Goal: Find contact information: Find contact information

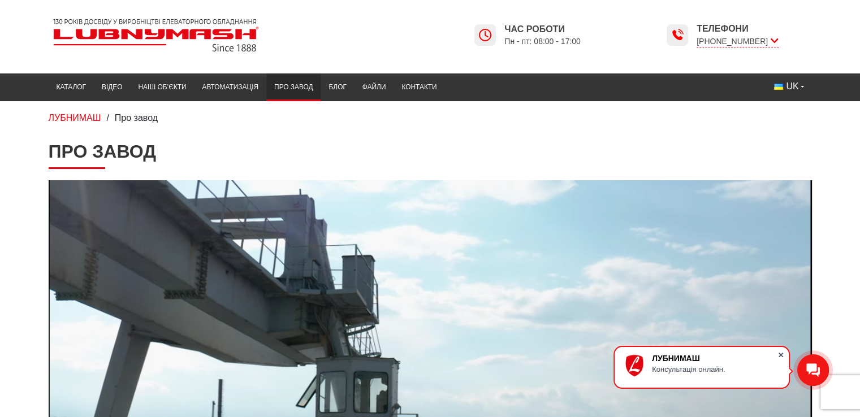
click at [781, 354] on span at bounding box center [780, 354] width 11 height 11
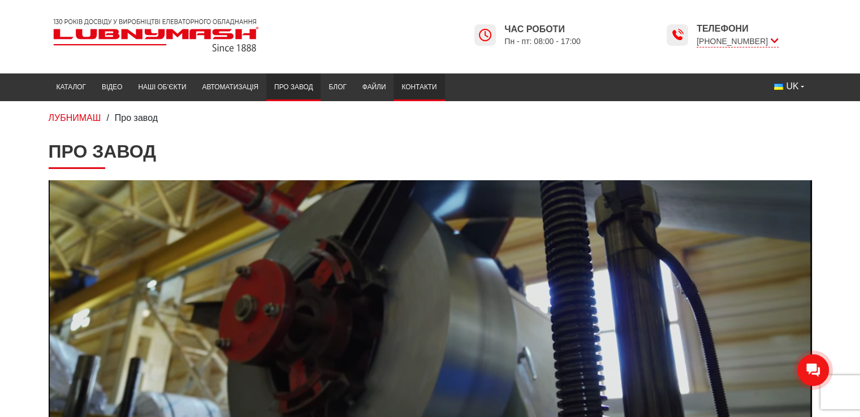
click at [408, 84] on link "Контакти" at bounding box center [419, 87] width 51 height 22
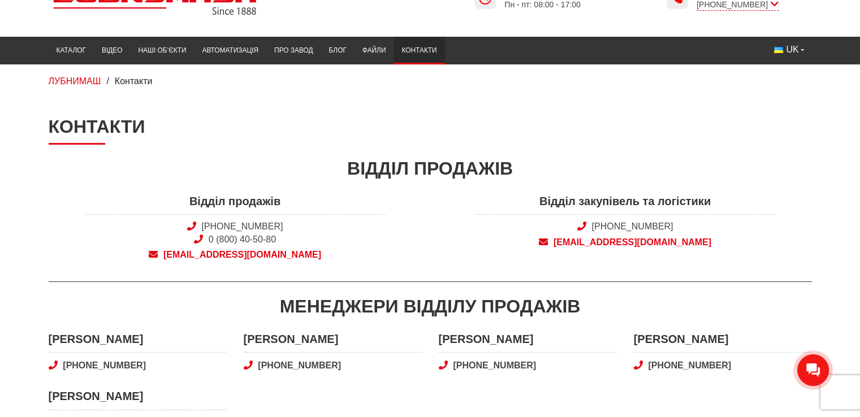
scroll to position [57, 0]
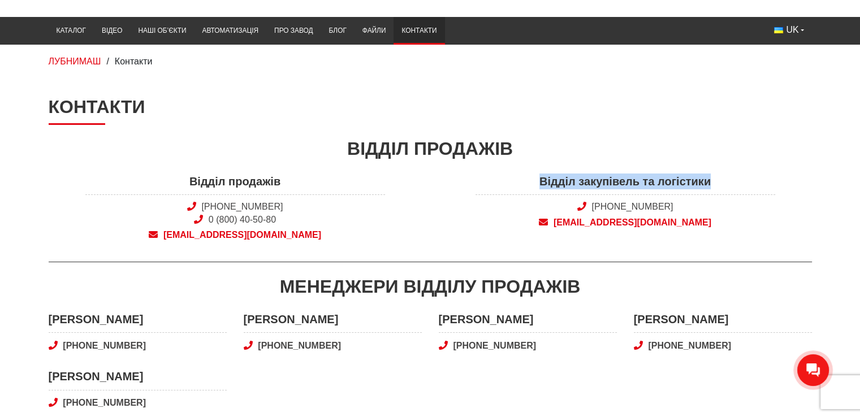
drag, startPoint x: 543, startPoint y: 179, endPoint x: 741, endPoint y: 186, distance: 198.6
click at [741, 186] on span "Відділ закупівель та логістики" at bounding box center [626, 185] width 300 height 22
click at [740, 204] on span "[PHONE_NUMBER]" at bounding box center [626, 207] width 300 height 12
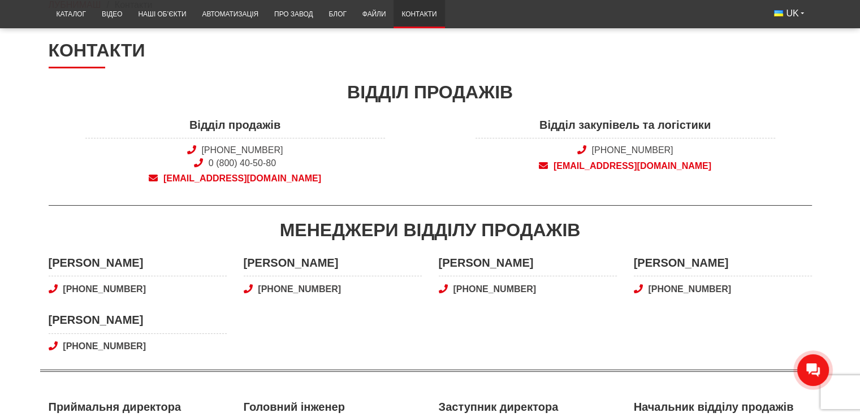
scroll to position [170, 0]
